Goal: Task Accomplishment & Management: Complete application form

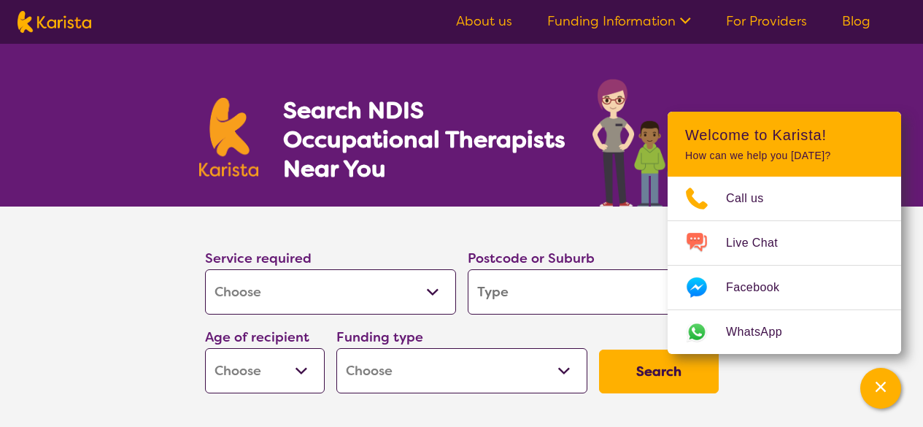
select select "[MEDICAL_DATA]"
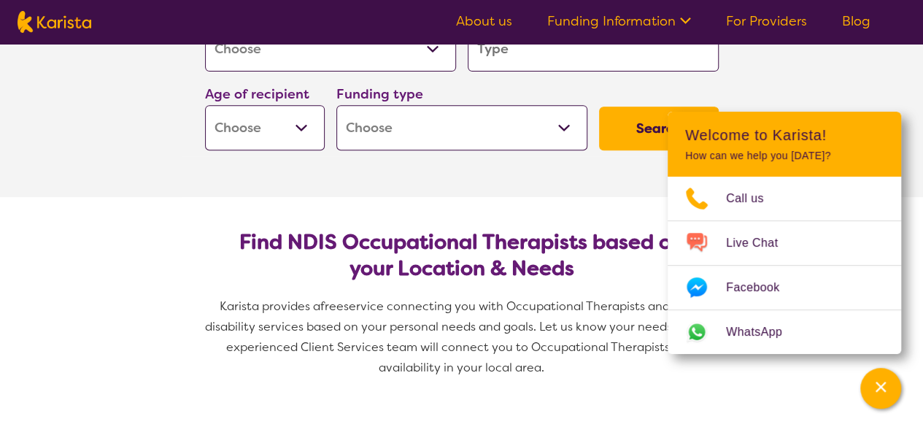
drag, startPoint x: 541, startPoint y: 66, endPoint x: 610, endPoint y: 69, distance: 68.6
click at [541, 66] on input "search" at bounding box center [593, 48] width 251 height 45
type input "2"
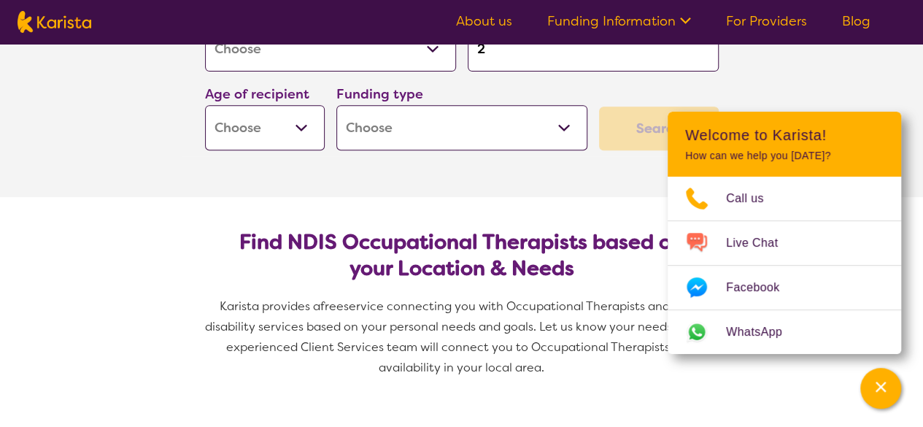
type input "27"
type input "276"
type input "2764"
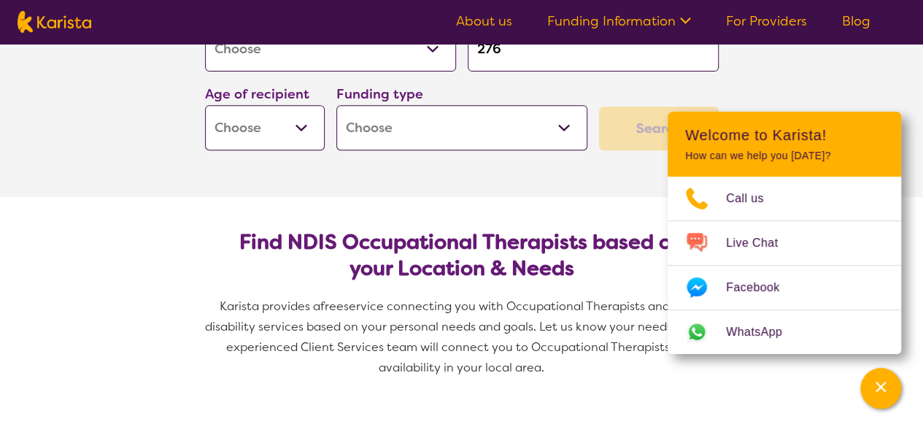
type input "2764"
type input "27645"
type input "2764"
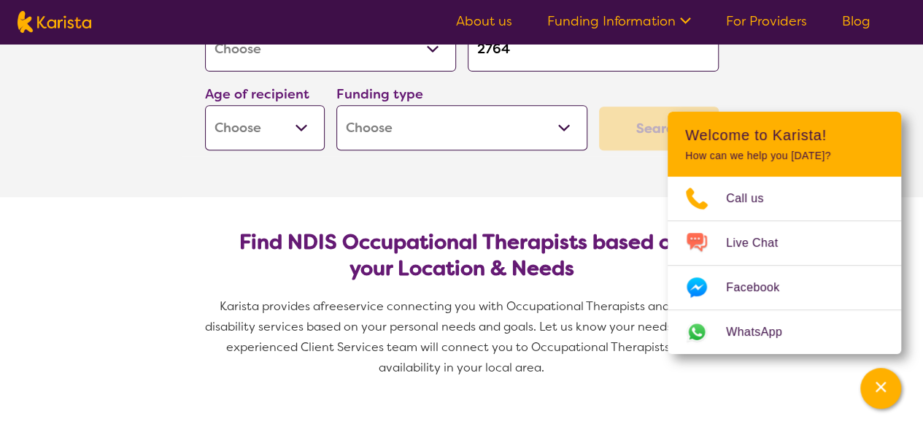
type input "276"
type input "2765"
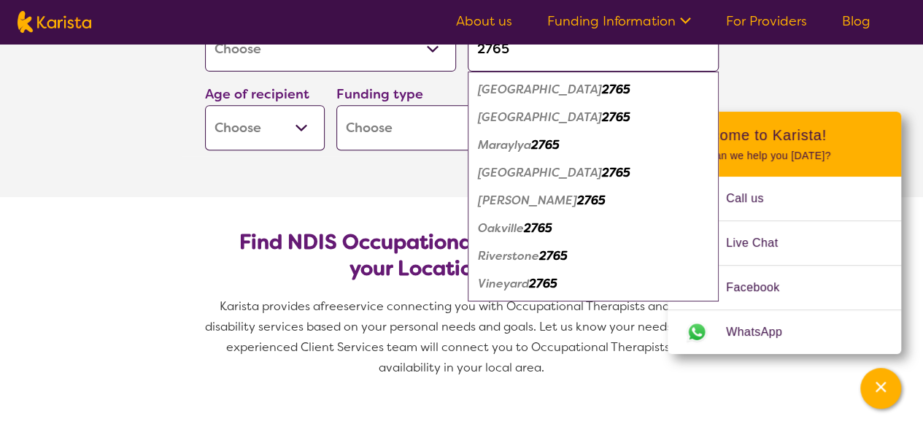
type input "2765"
click at [602, 112] on em "2765" at bounding box center [616, 116] width 28 height 15
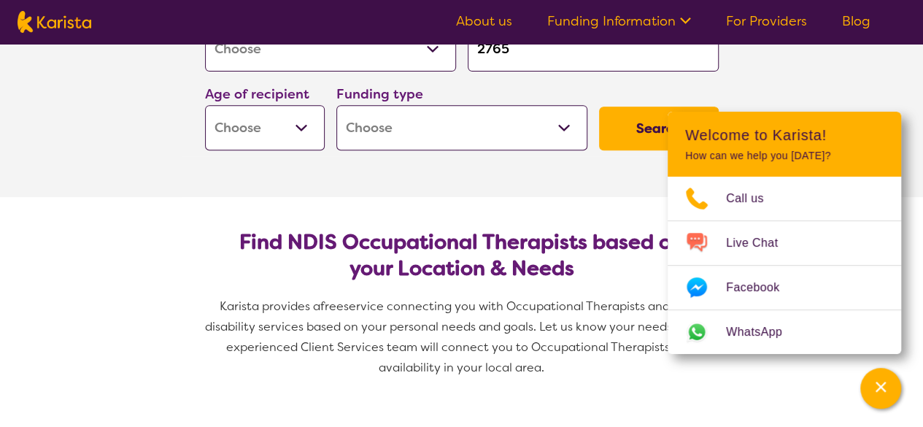
click at [276, 136] on select "Early Childhood - 0 to 9 Child - 10 to 11 Adolescent - 12 to 17 Adult - 18 to 6…" at bounding box center [265, 127] width 120 height 45
select select "EC"
click at [205, 105] on select "Early Childhood - 0 to 9 Child - 10 to 11 Adolescent - 12 to 17 Adult - 18 to 6…" at bounding box center [265, 127] width 120 height 45
select select "EC"
click at [458, 173] on section "Service required Allied Health Assistant Assessment ([MEDICAL_DATA] or [MEDICAL…" at bounding box center [462, 80] width 584 height 233
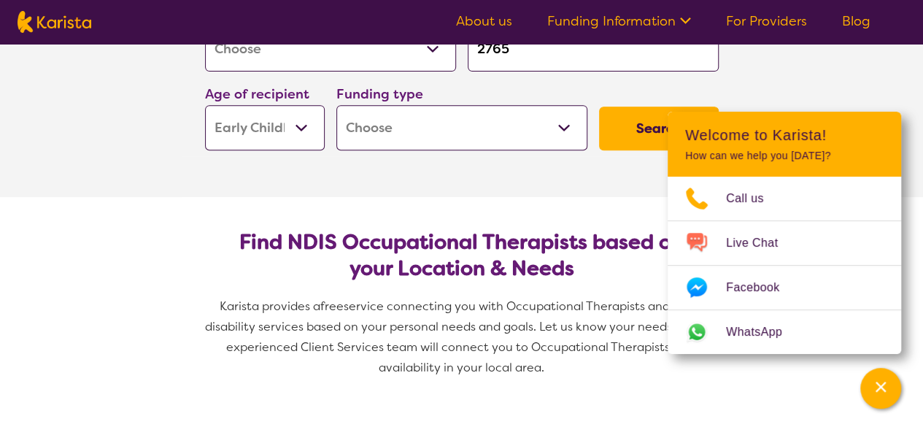
click at [455, 138] on select "Home Care Package (HCP) National Disability Insurance Scheme (NDIS) I don't know" at bounding box center [461, 127] width 251 height 45
select select "NDIS"
click at [336, 105] on select "Home Care Package (HCP) National Disability Insurance Scheme (NDIS) I don't know" at bounding box center [461, 127] width 251 height 45
select select "NDIS"
click at [615, 134] on button "Search" at bounding box center [659, 129] width 120 height 44
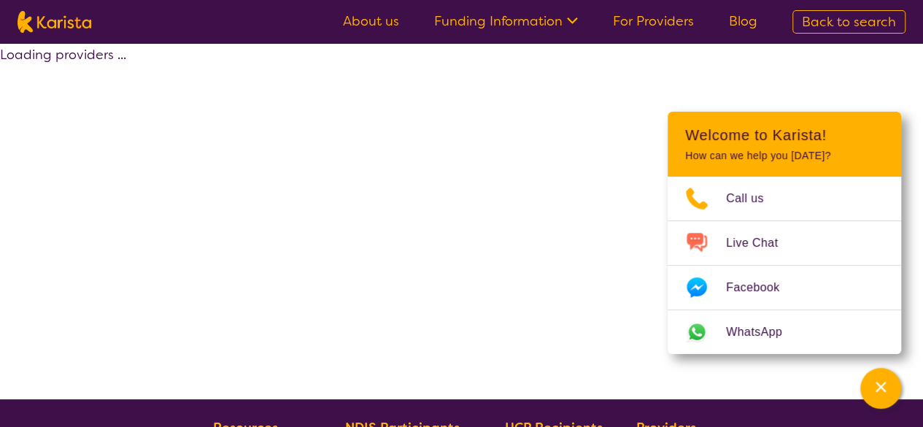
select select "by_score"
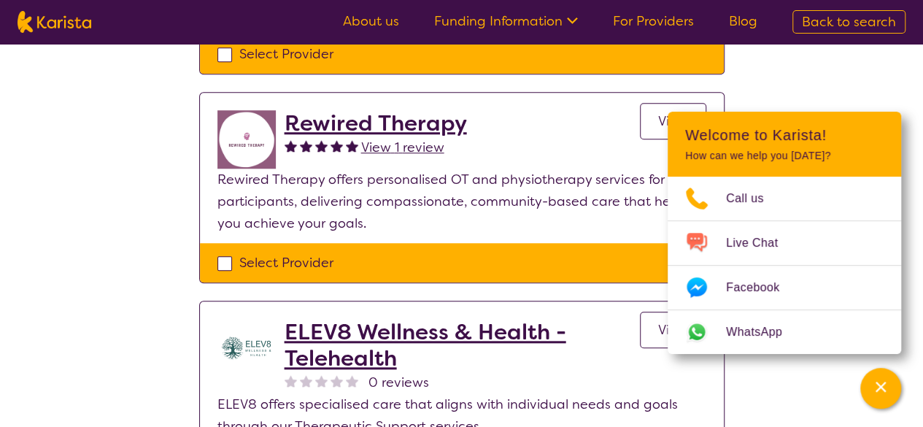
scroll to position [606, 0]
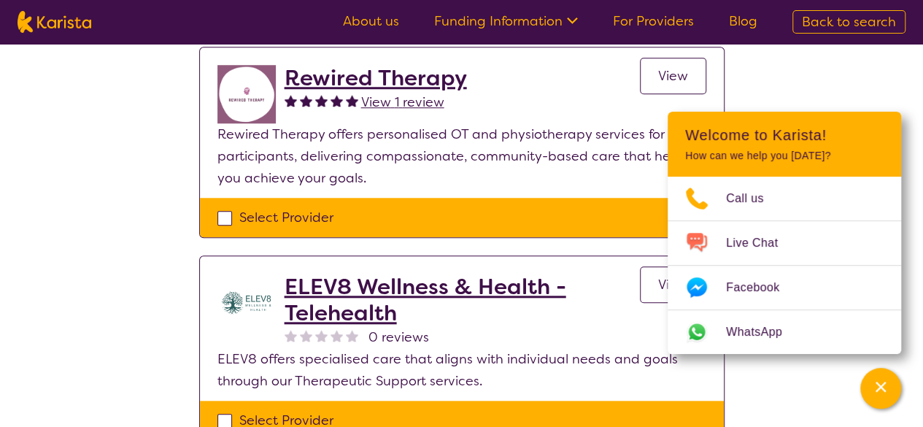
drag, startPoint x: 670, startPoint y: 58, endPoint x: 665, endPoint y: 68, distance: 11.1
click at [670, 67] on span "View" at bounding box center [673, 76] width 30 height 18
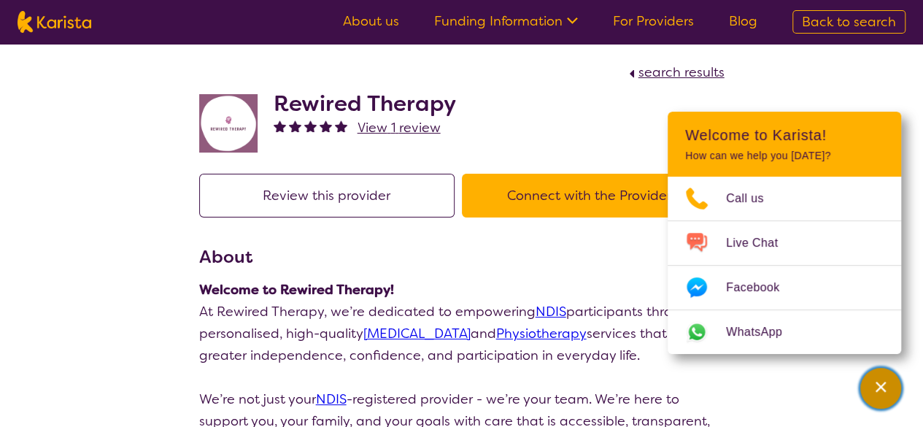
click at [878, 387] on icon "Channel Menu" at bounding box center [880, 386] width 15 height 15
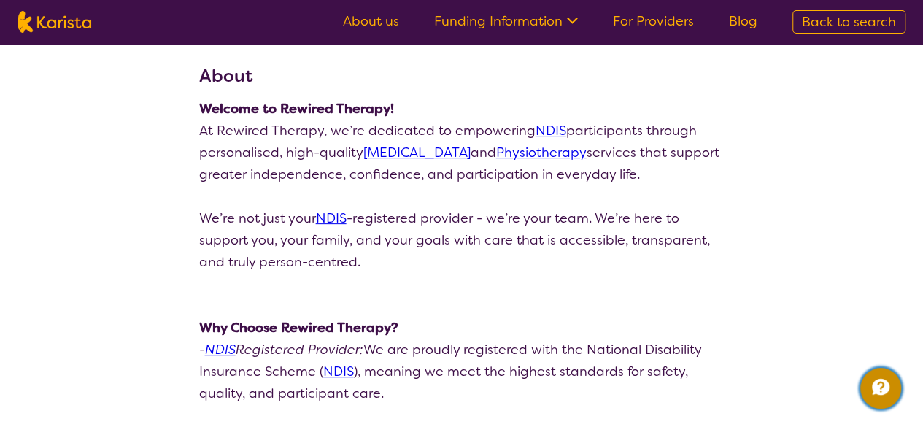
scroll to position [190, 0]
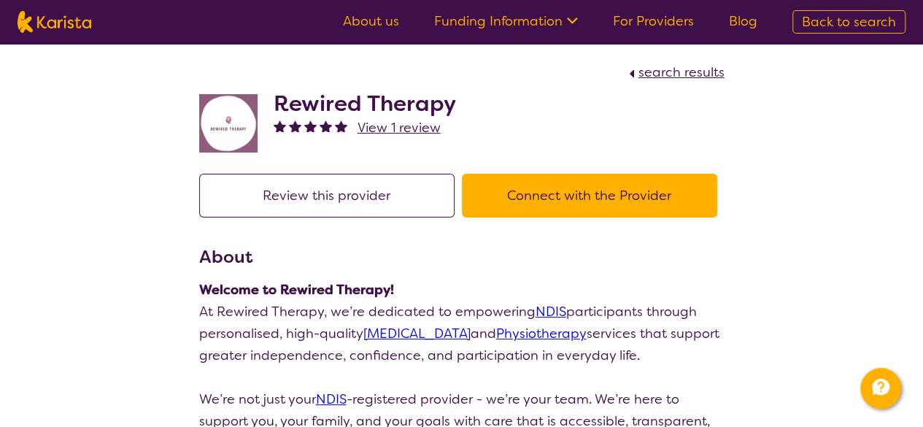
click at [610, 200] on button "Connect with the Provider" at bounding box center [589, 196] width 255 height 44
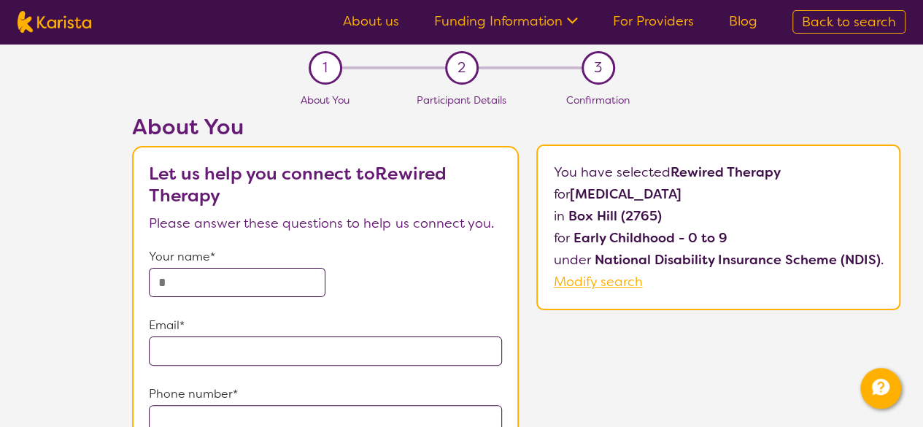
drag, startPoint x: 242, startPoint y: 280, endPoint x: 471, endPoint y: 258, distance: 229.4
click at [242, 280] on input "text" at bounding box center [237, 282] width 177 height 29
type input "*********"
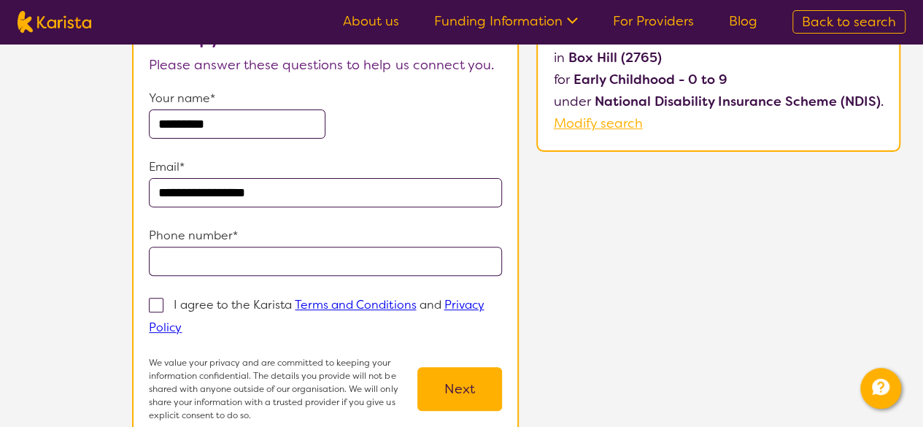
scroll to position [160, 0]
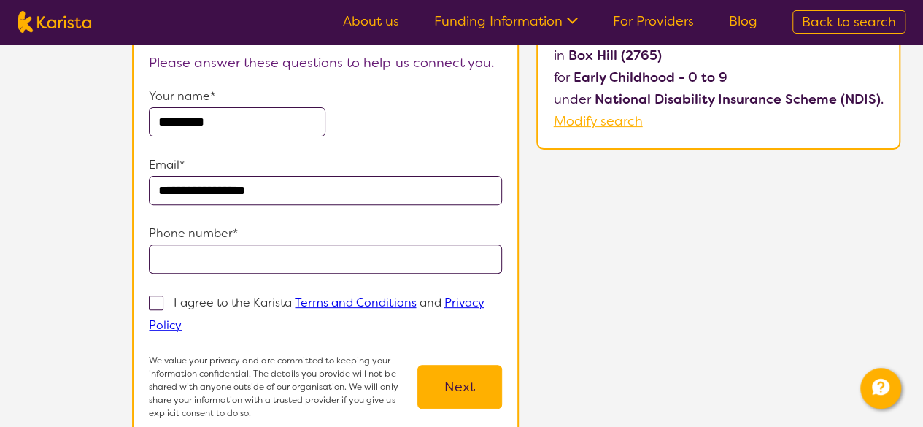
type input "**********"
click at [239, 251] on input "tel" at bounding box center [325, 258] width 353 height 29
type input "**********"
click at [157, 301] on span at bounding box center [156, 302] width 15 height 15
click at [182, 320] on input "I agree to the Karista Terms and Conditions and Privacy Policy" at bounding box center [186, 324] width 9 height 9
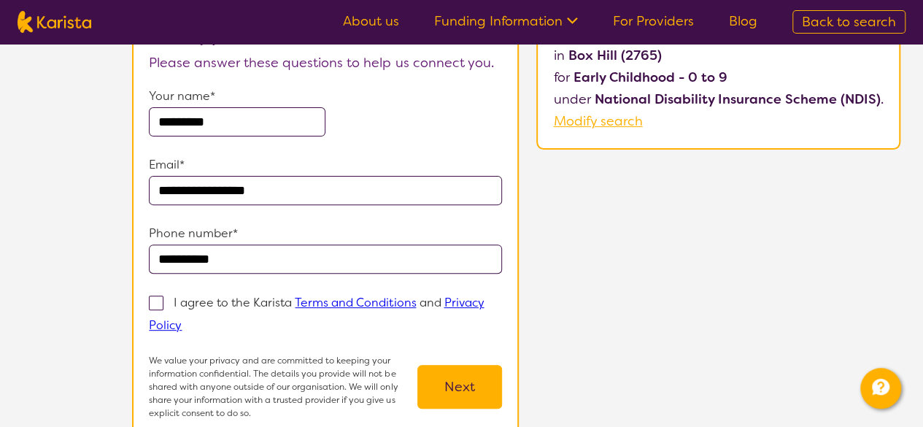
checkbox input "true"
click at [740, 237] on div "**********" at bounding box center [515, 209] width 813 height 512
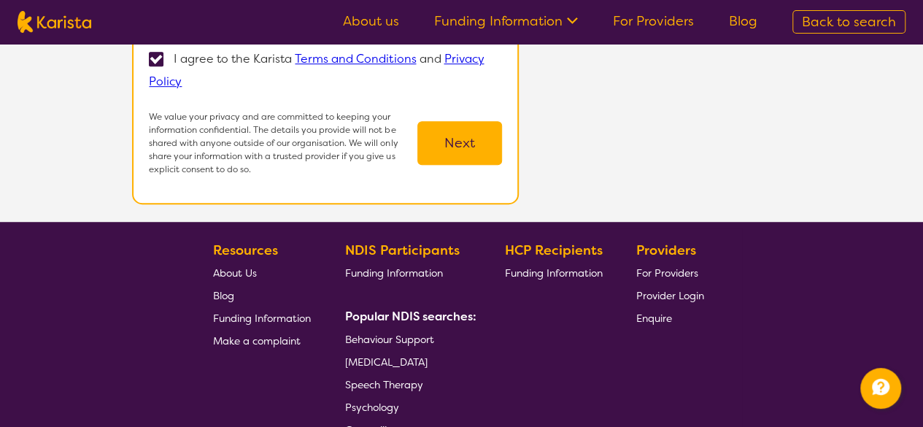
click at [480, 143] on button "Next" at bounding box center [459, 143] width 85 height 44
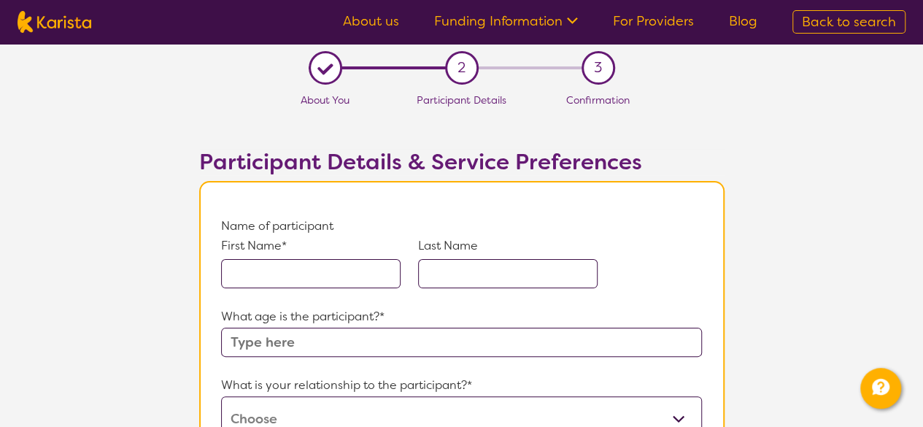
click at [301, 266] on input "text" at bounding box center [310, 273] width 179 height 29
type input "Jayden"
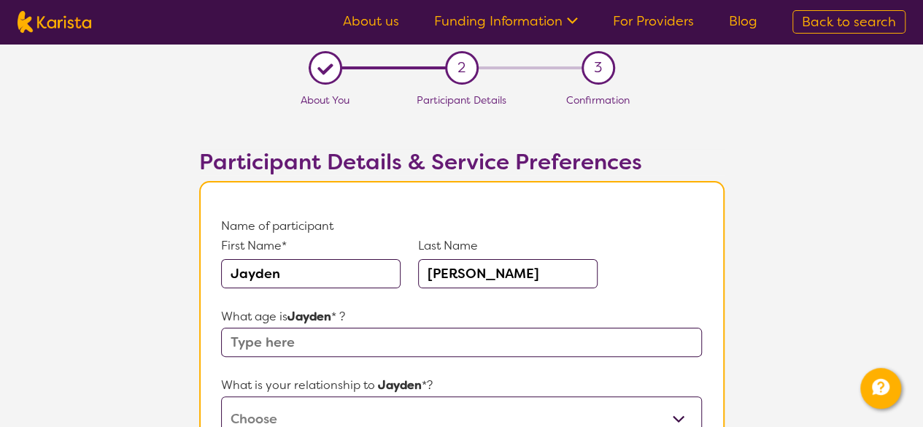
type input "[PERSON_NAME]"
click at [435, 333] on input "text" at bounding box center [461, 342] width 480 height 29
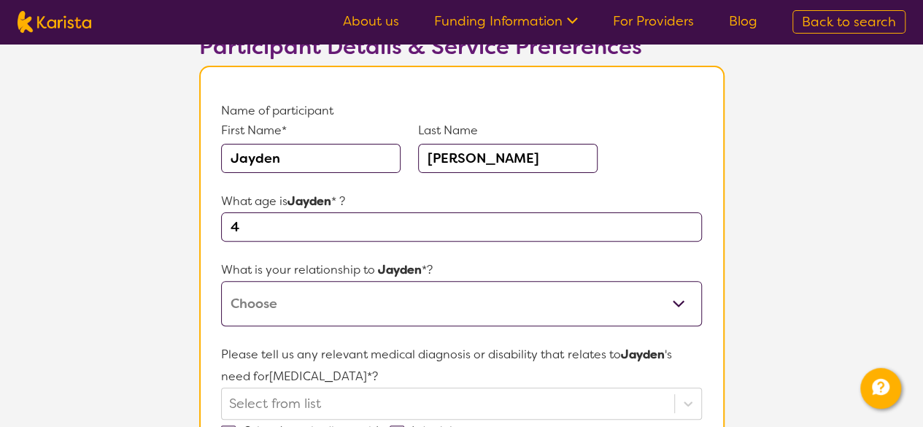
scroll to position [174, 0]
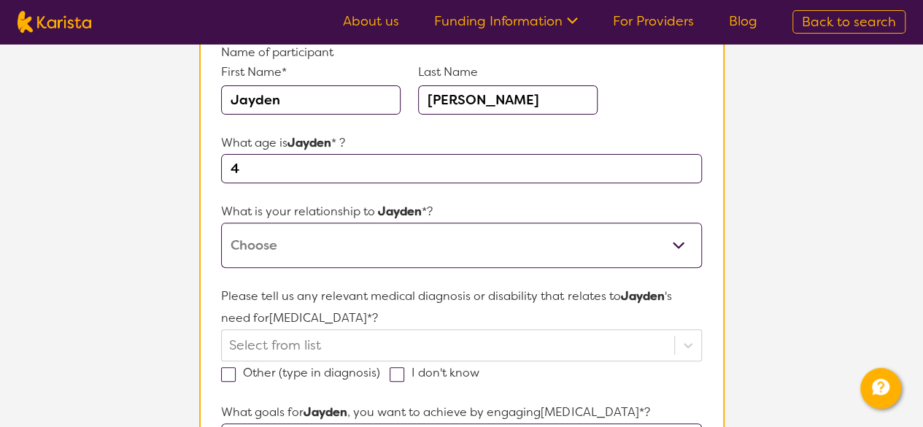
type input "4"
click at [560, 240] on select "This request is for myself I am their parent I am their child I am their spouse…" at bounding box center [461, 245] width 480 height 45
select select "I am their parent"
click at [221, 223] on select "This request is for myself I am their parent I am their child I am their spouse…" at bounding box center [461, 245] width 480 height 45
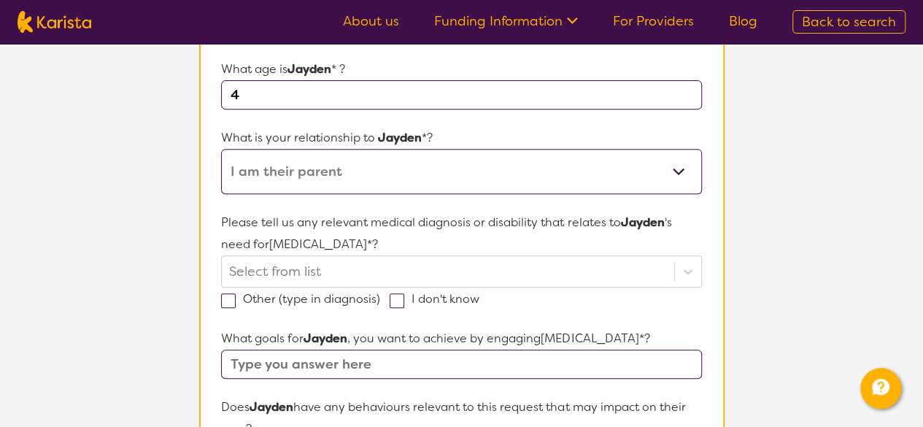
scroll to position [299, 0]
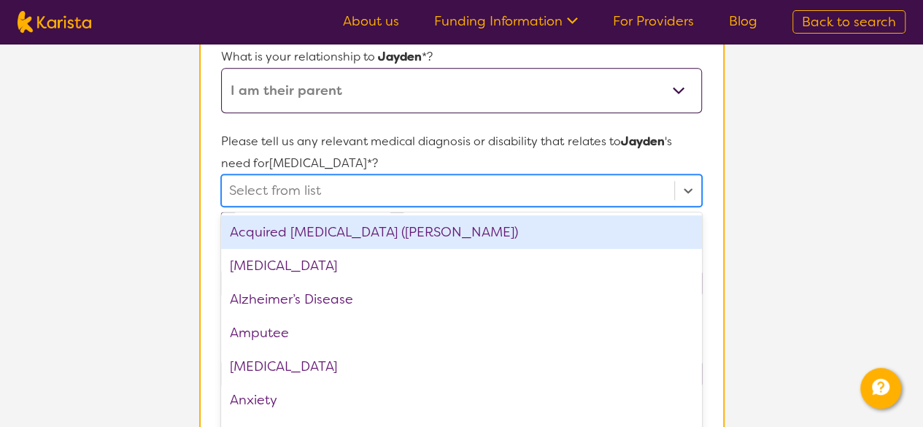
click at [436, 206] on div "option Acquired [MEDICAL_DATA] (ABI) focused, 1 of 75. 75 results available. Us…" at bounding box center [461, 190] width 480 height 32
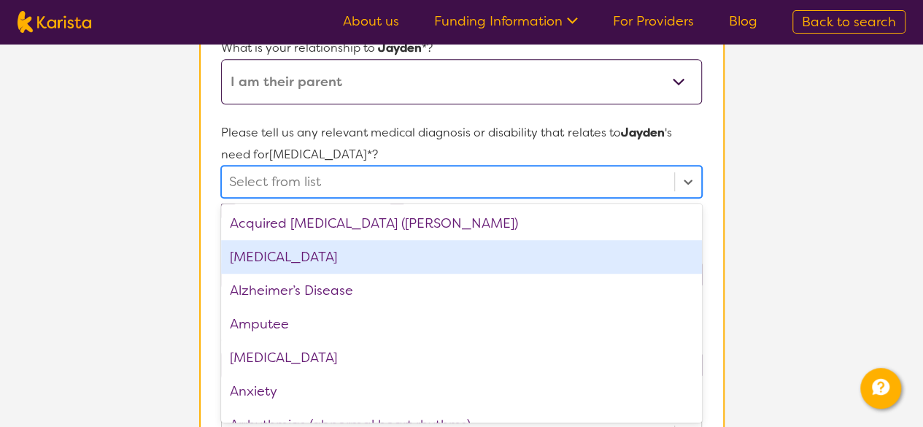
scroll to position [243, 0]
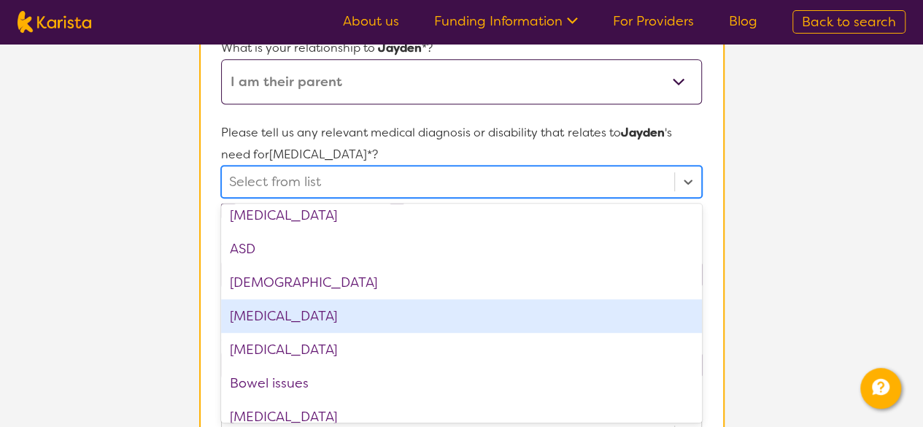
click at [371, 307] on div "[MEDICAL_DATA]" at bounding box center [461, 316] width 480 height 34
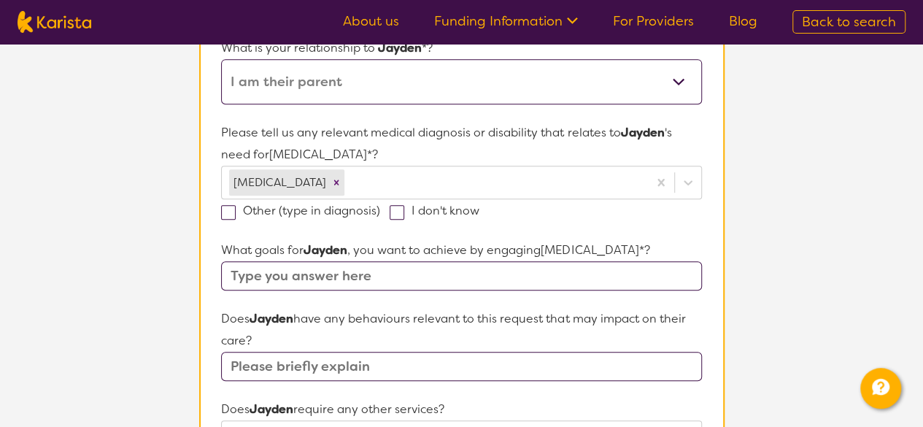
drag, startPoint x: 796, startPoint y: 198, endPoint x: 804, endPoint y: 208, distance: 13.0
click at [796, 196] on section "L About You 2 Participant Details 3 Confirmation Participant Details & Service …" at bounding box center [461, 351] width 923 height 1288
drag, startPoint x: 502, startPoint y: 275, endPoint x: 3, endPoint y: 284, distance: 499.1
click at [1, 279] on section "L About You 2 Participant Details 3 Confirmation Participant Details & Service …" at bounding box center [461, 351] width 923 height 1288
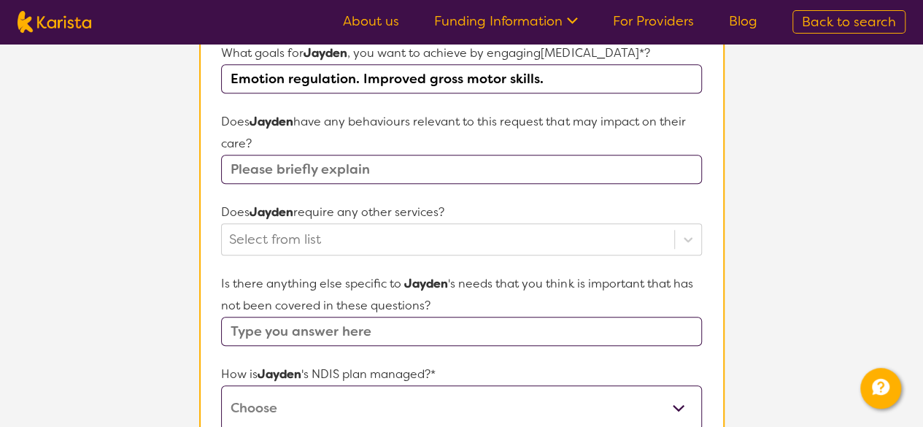
scroll to position [517, 0]
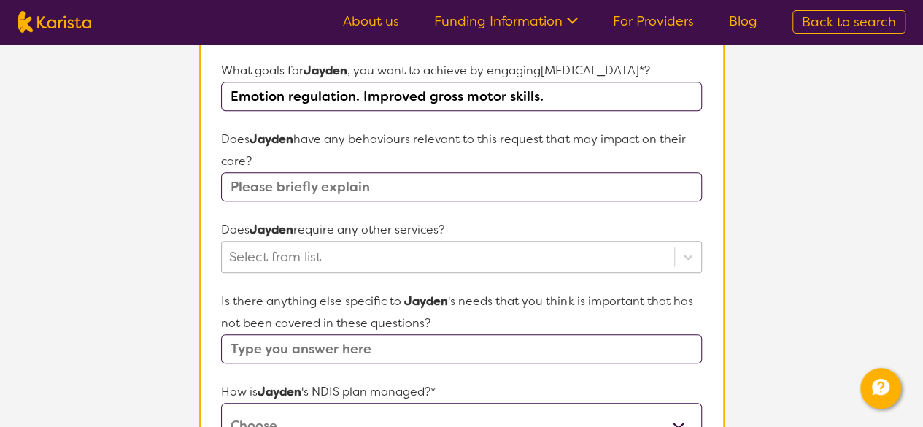
type input "Emotion regulation. Improved gross motor skills."
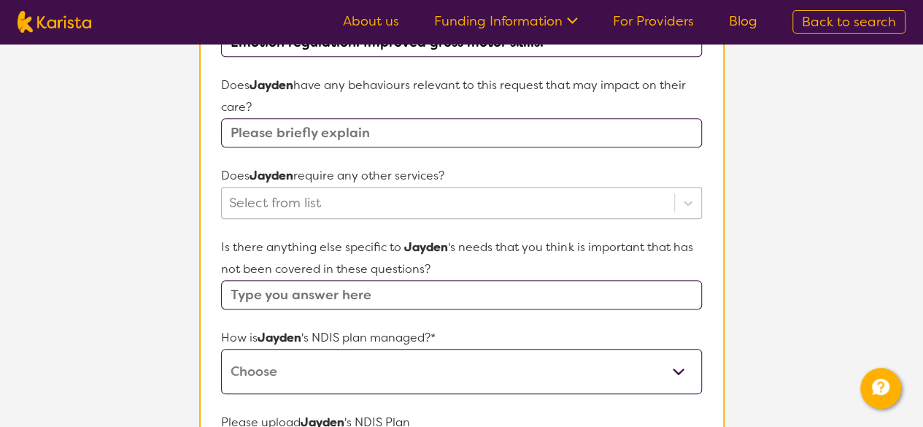
click at [487, 219] on div "Select from list" at bounding box center [461, 203] width 480 height 32
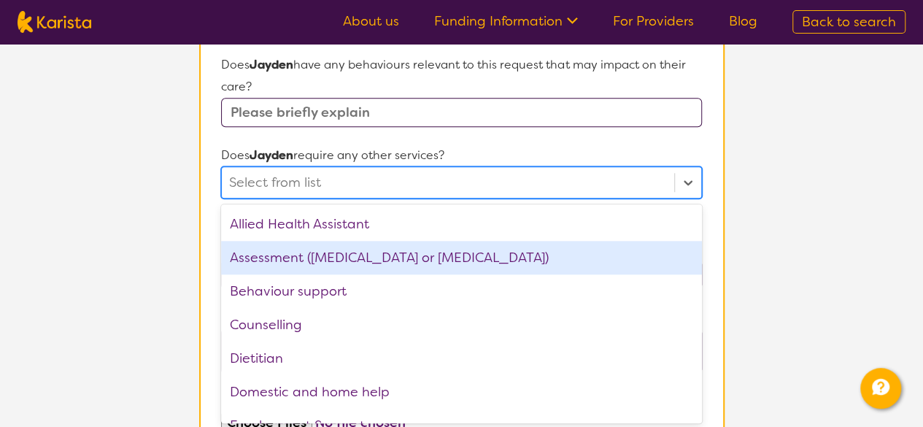
scroll to position [243, 0]
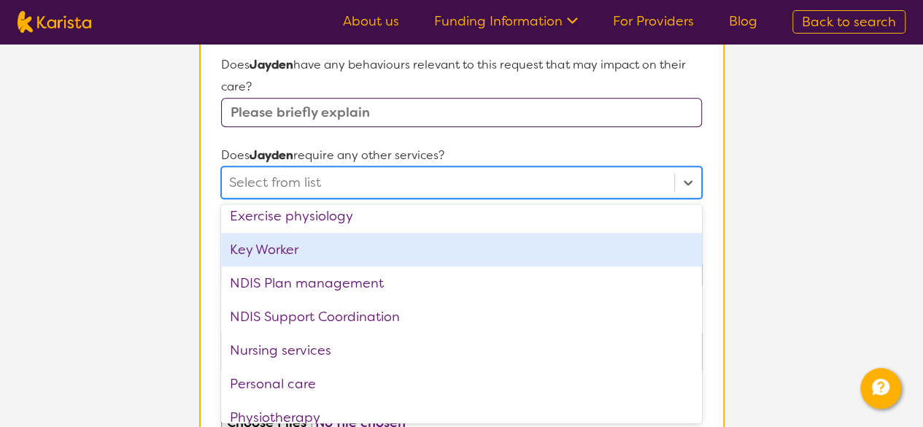
click at [784, 216] on section "L About You 2 Participant Details 3 Confirmation Participant Details & Service …" at bounding box center [461, 97] width 923 height 1288
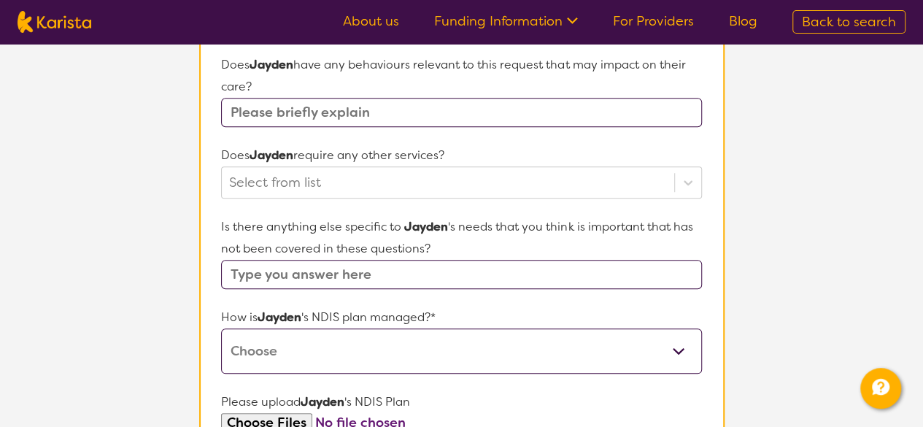
click at [652, 344] on select "Self-managed NDIS plan Managed by a registered plan management provider (not th…" at bounding box center [461, 350] width 480 height 45
select select "Self Managed"
click at [221, 328] on select "Self-managed NDIS plan Managed by a registered plan management provider (not th…" at bounding box center [461, 350] width 480 height 45
click at [842, 201] on section "L About You 2 Participant Details 3 Confirmation Participant Details & Service …" at bounding box center [461, 97] width 923 height 1288
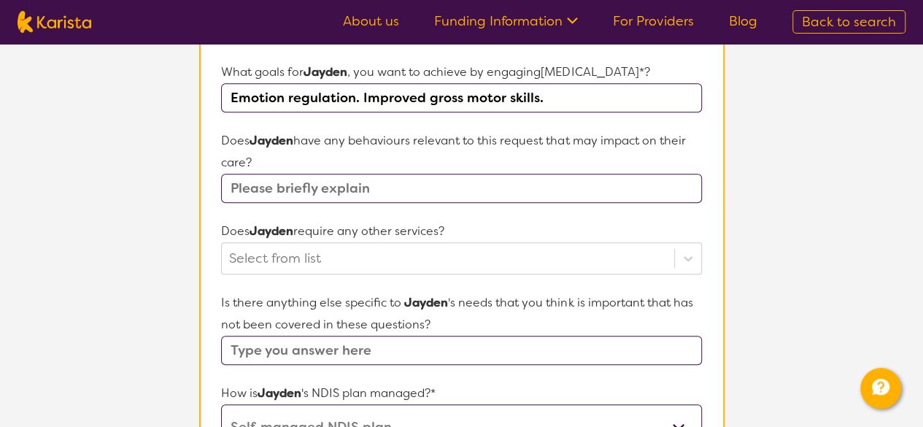
scroll to position [501, 0]
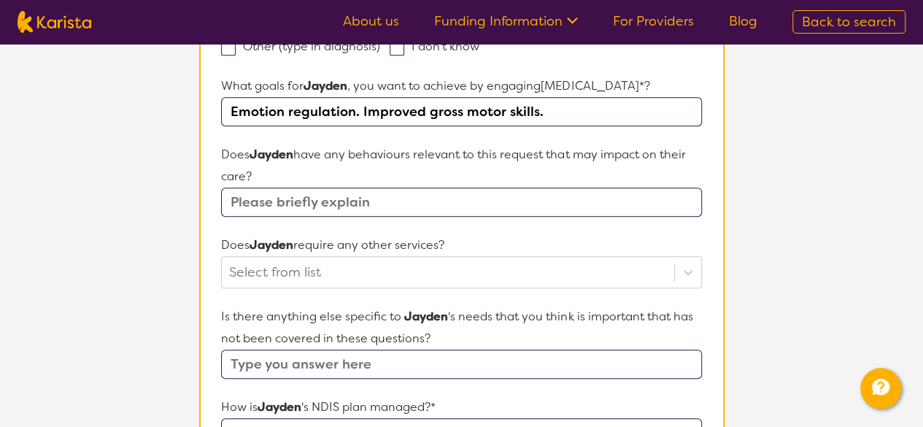
click at [554, 112] on input "Emotion regulation. Improved gross motor skills." at bounding box center [461, 111] width 480 height 29
click at [384, 201] on input "text" at bounding box center [461, 201] width 480 height 29
type input "Primarily non-verbal."
click at [560, 108] on input "Emotion regulation. Improved gross motor skills." at bounding box center [461, 111] width 480 height 29
click at [575, 107] on input "Emotion regulation. Improved gross motor skills." at bounding box center [461, 111] width 480 height 29
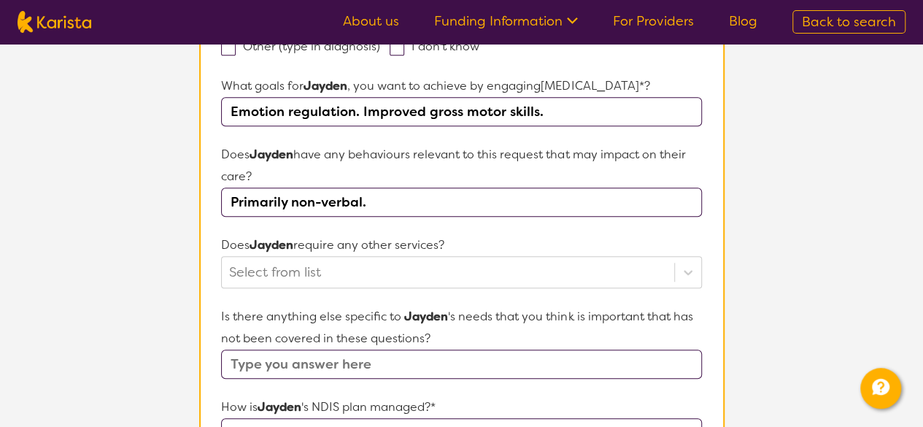
click at [560, 112] on input "Emotion regulation. Improved gross motor skills." at bounding box center [461, 111] width 480 height 29
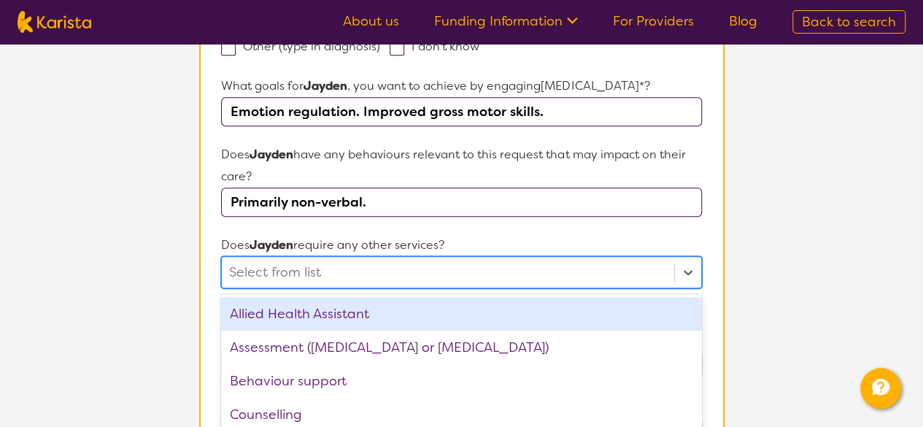
click at [487, 261] on div "option Allied Health Assistant focused, 1 of 21. 21 results available. Use Up a…" at bounding box center [461, 272] width 480 height 32
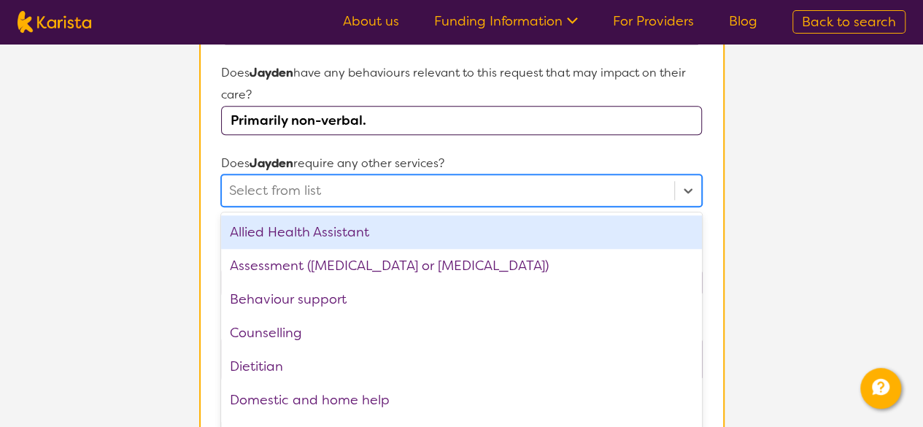
scroll to position [591, 0]
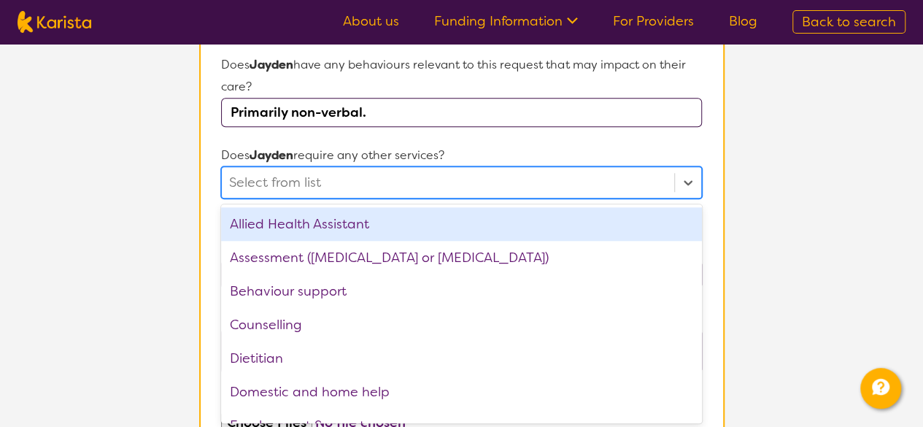
click at [730, 174] on section "Participant Details & Service Preferences Name of participant First Name* [PERS…" at bounding box center [462, 132] width 560 height 1218
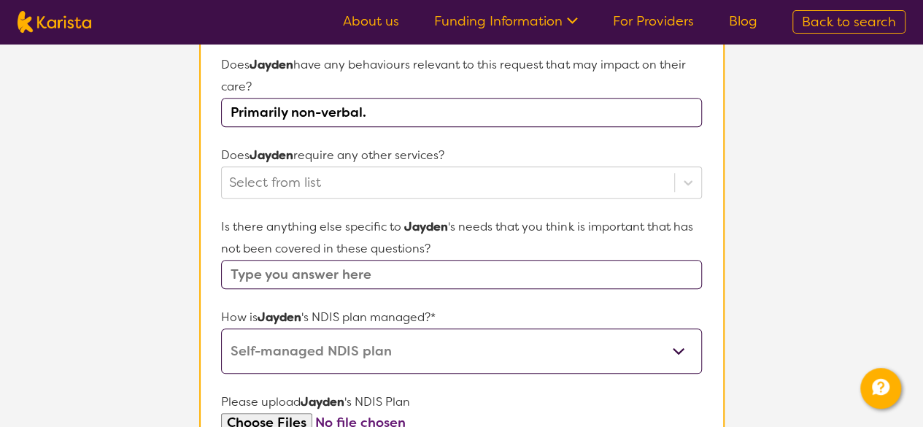
scroll to position [834, 0]
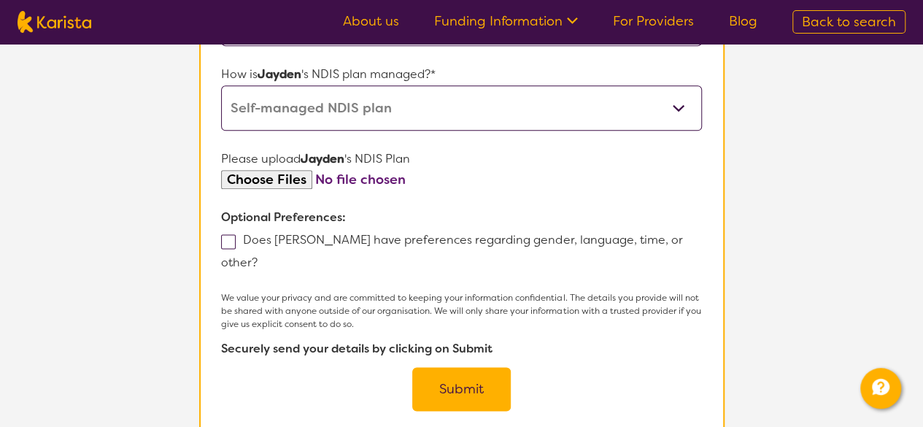
click at [452, 367] on button "Submit" at bounding box center [461, 389] width 98 height 44
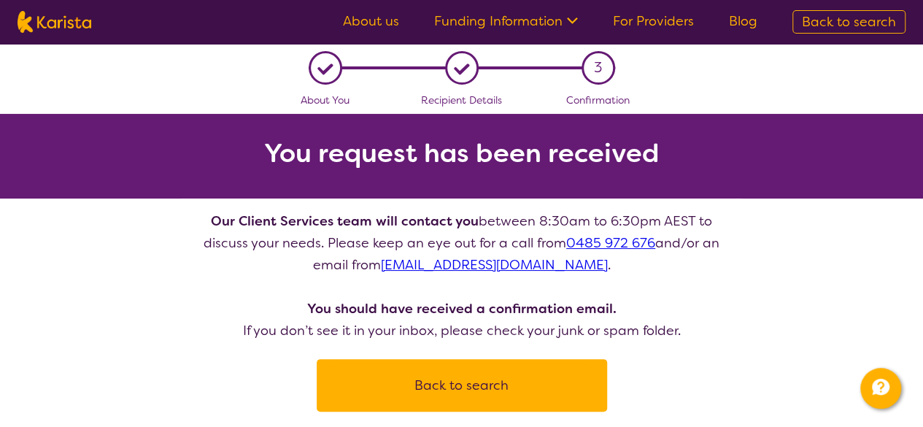
click at [769, 252] on div "L About You L Recipient Details 3 Confirmation You request has been received Ou…" at bounding box center [461, 228] width 923 height 368
